Goal: Task Accomplishment & Management: Manage account settings

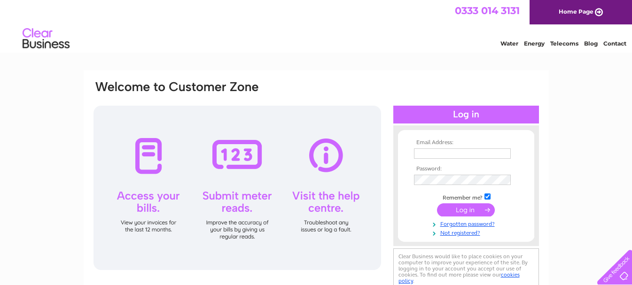
type input "[PERSON_NAME][EMAIL_ADDRESS][DOMAIN_NAME]"
click at [474, 212] on input "submit" at bounding box center [466, 209] width 58 height 13
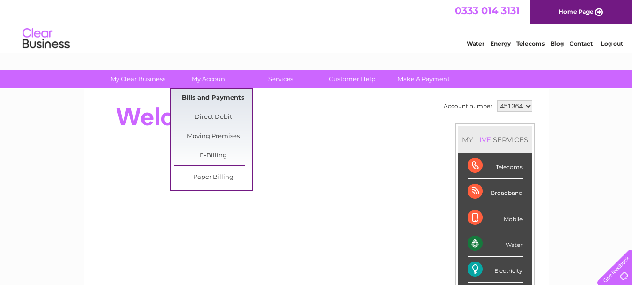
click at [215, 95] on link "Bills and Payments" at bounding box center [213, 98] width 78 height 19
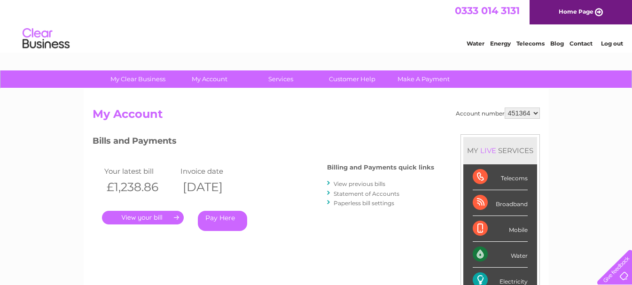
click at [156, 214] on link "." at bounding box center [143, 218] width 82 height 14
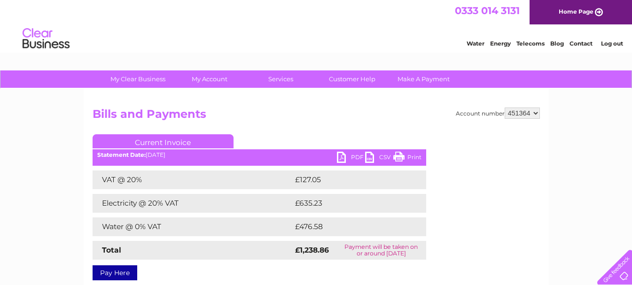
click at [351, 156] on link "PDF" at bounding box center [351, 159] width 28 height 14
click at [401, 157] on link "Print" at bounding box center [407, 159] width 28 height 14
